Goal: Find specific page/section: Find specific page/section

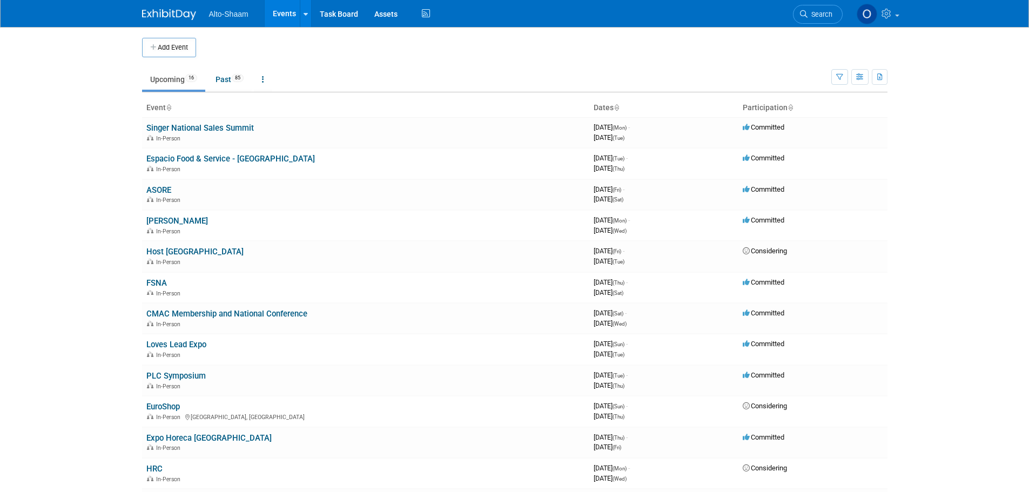
drag, startPoint x: 172, startPoint y: 250, endPoint x: 204, endPoint y: 253, distance: 32.5
click at [172, 250] on link "Host [GEOGRAPHIC_DATA]" at bounding box center [194, 252] width 97 height 10
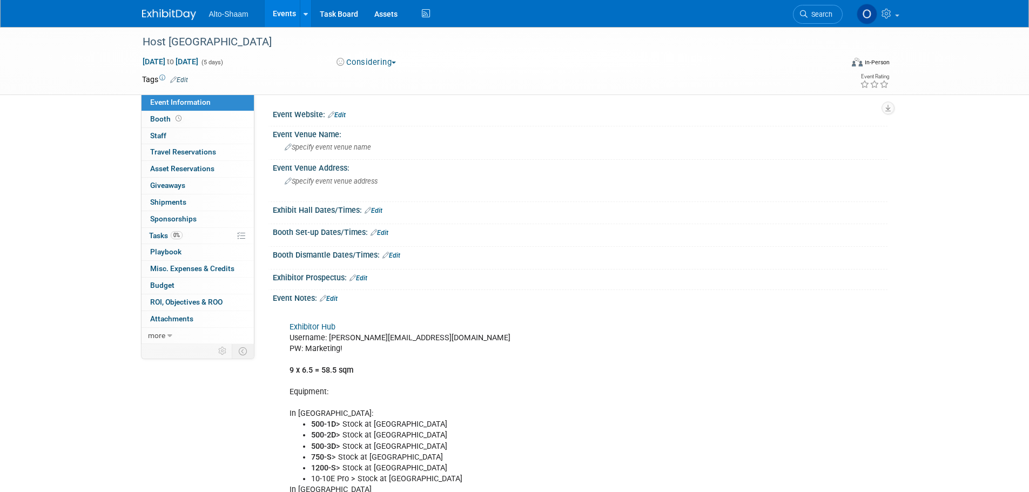
click at [291, 15] on link "Events" at bounding box center [284, 13] width 39 height 27
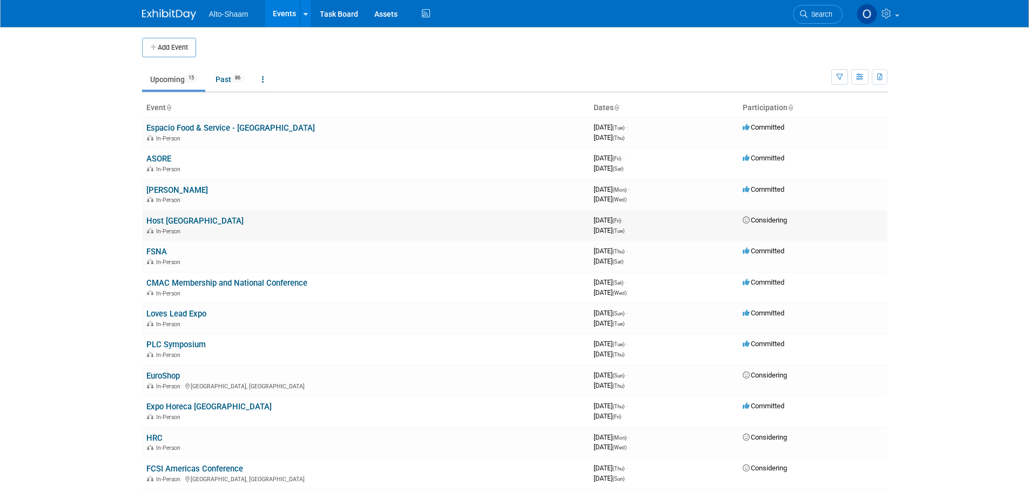
click at [171, 223] on link "Host [GEOGRAPHIC_DATA]" at bounding box center [194, 221] width 97 height 10
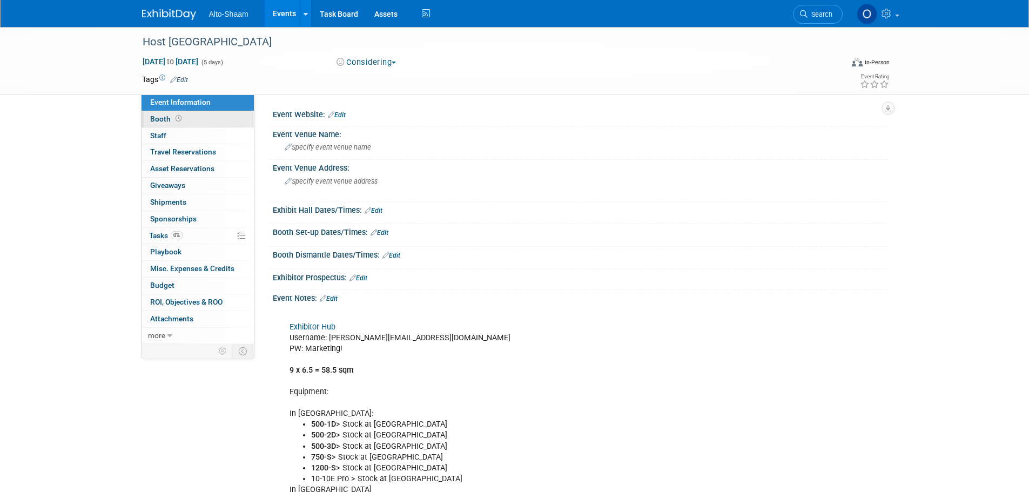
click at [165, 123] on link "Booth" at bounding box center [198, 119] width 112 height 16
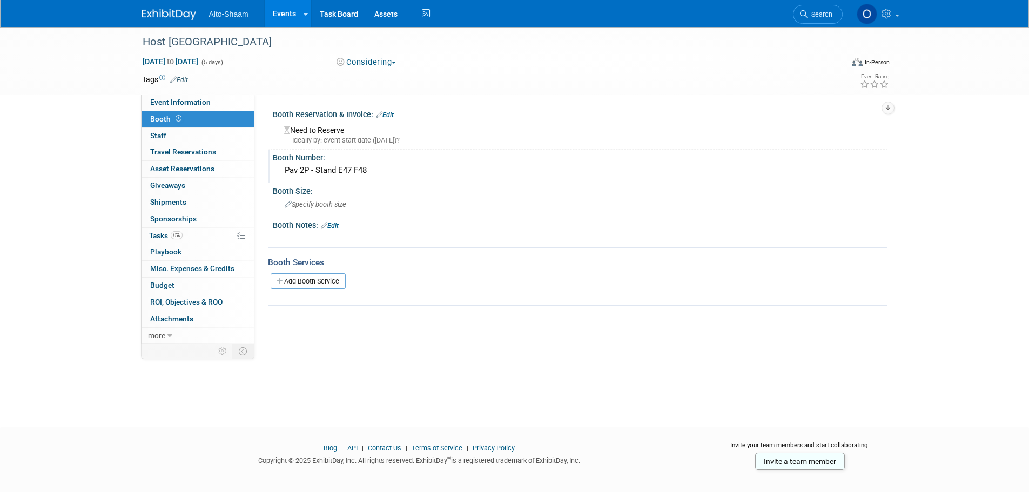
drag, startPoint x: 371, startPoint y: 171, endPoint x: 276, endPoint y: 173, distance: 94.6
click at [276, 173] on div "Pav 2P - Stand E47 F48" at bounding box center [580, 171] width 615 height 18
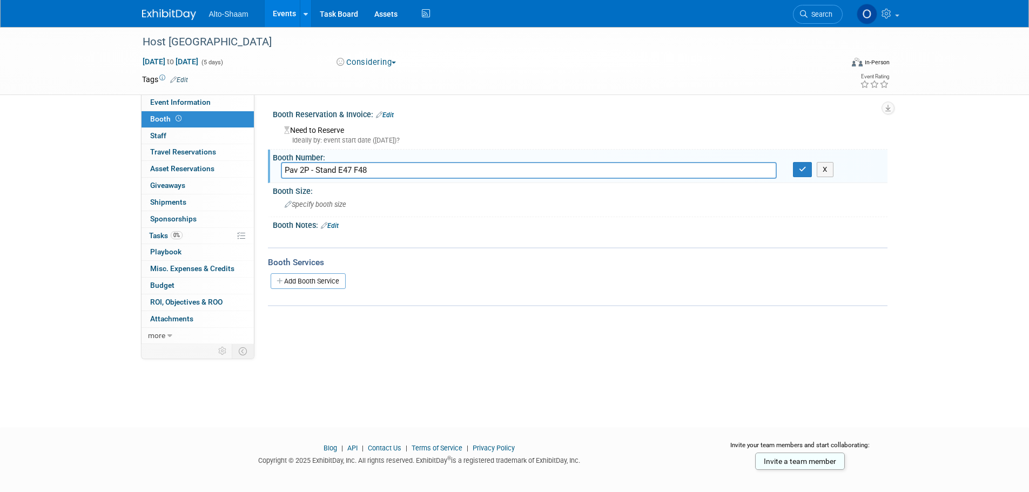
drag, startPoint x: 354, startPoint y: 172, endPoint x: 266, endPoint y: 179, distance: 88.3
click at [266, 179] on div "Event Website: Edit Event Venue Name: Specify event venue name Event Venue Addr…" at bounding box center [570, 220] width 633 height 250
click at [801, 172] on icon "button" at bounding box center [803, 169] width 8 height 7
